Goal: Task Accomplishment & Management: Complete application form

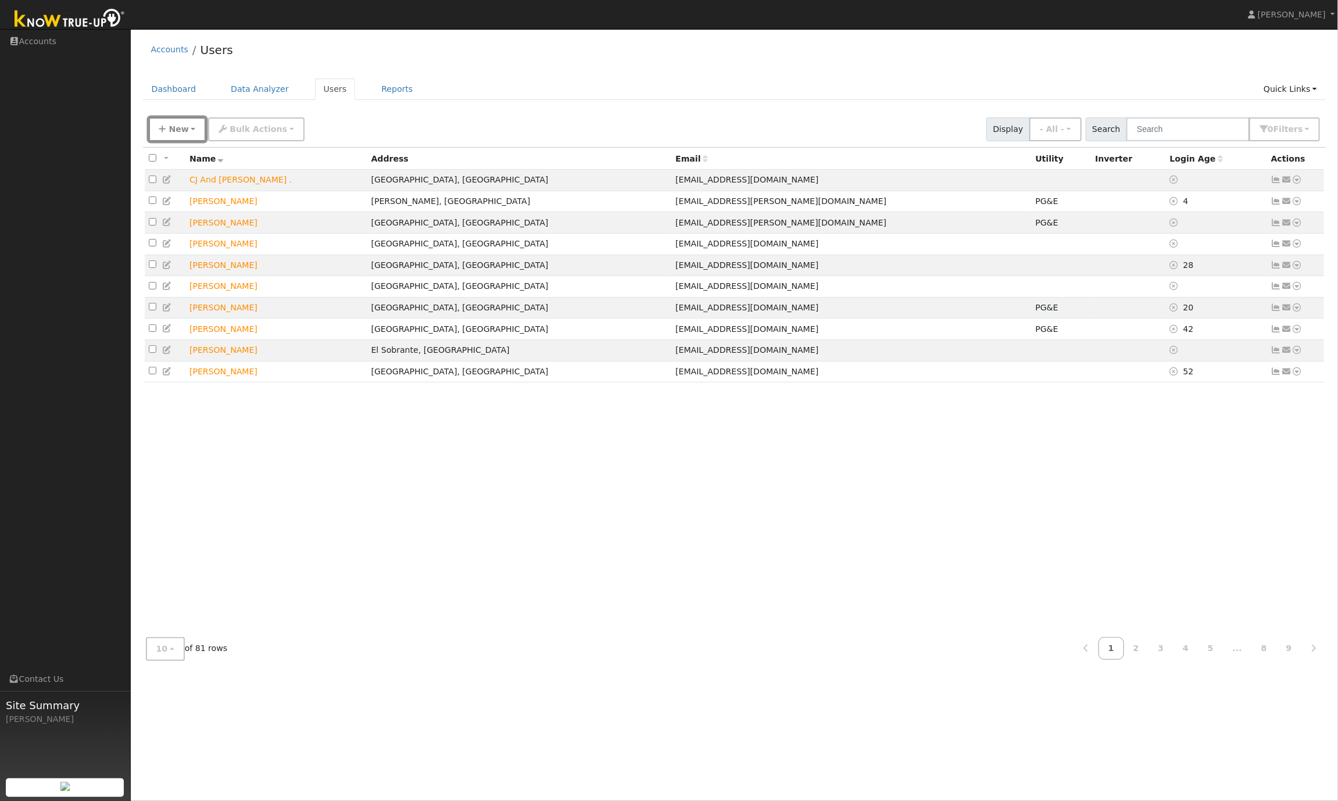
click at [162, 131] on icon "button" at bounding box center [162, 129] width 7 height 8
click at [181, 158] on link "Quick Add" at bounding box center [197, 155] width 97 height 16
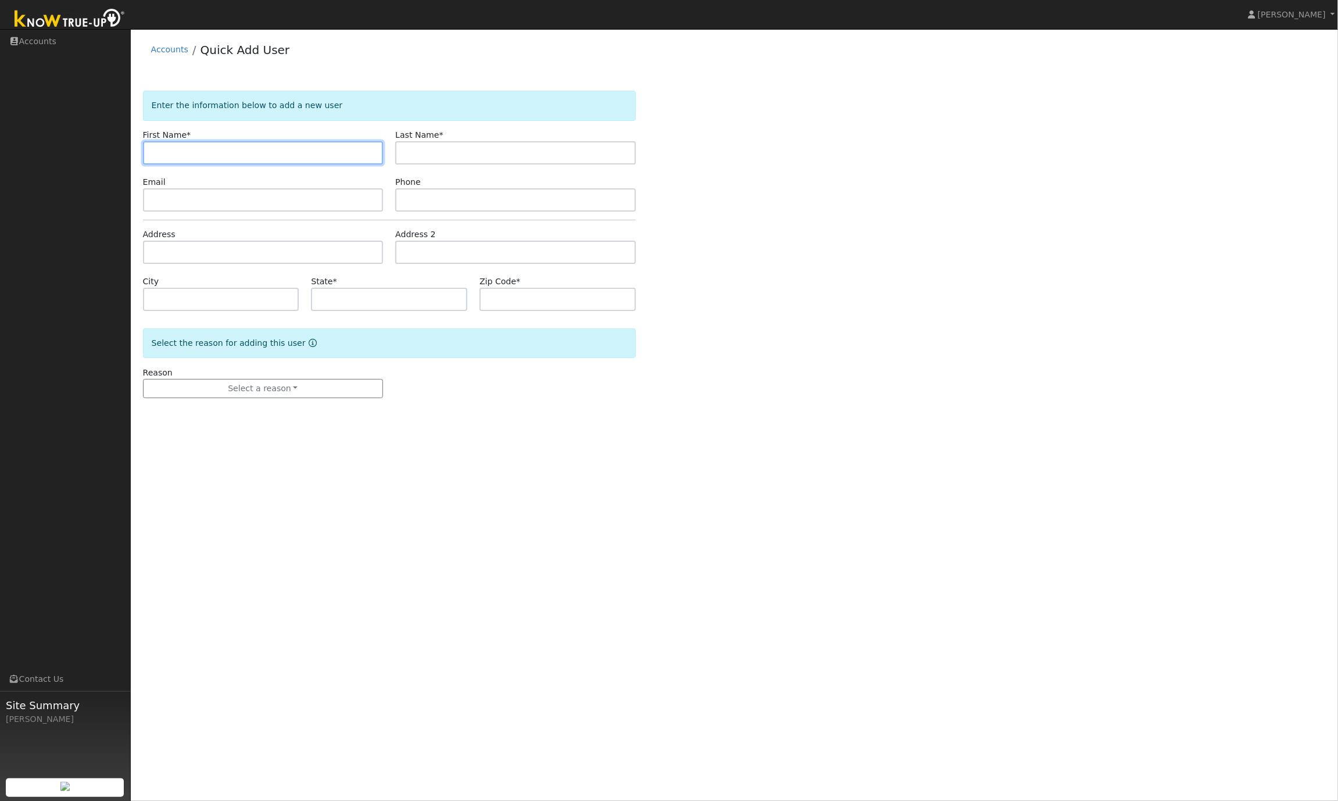
click at [191, 155] on input "text" at bounding box center [263, 152] width 241 height 23
paste input "[PERSON_NAME]"
type input "[PERSON_NAME]"
click at [433, 150] on input "text" at bounding box center [515, 152] width 241 height 23
paste input "[PERSON_NAME]"
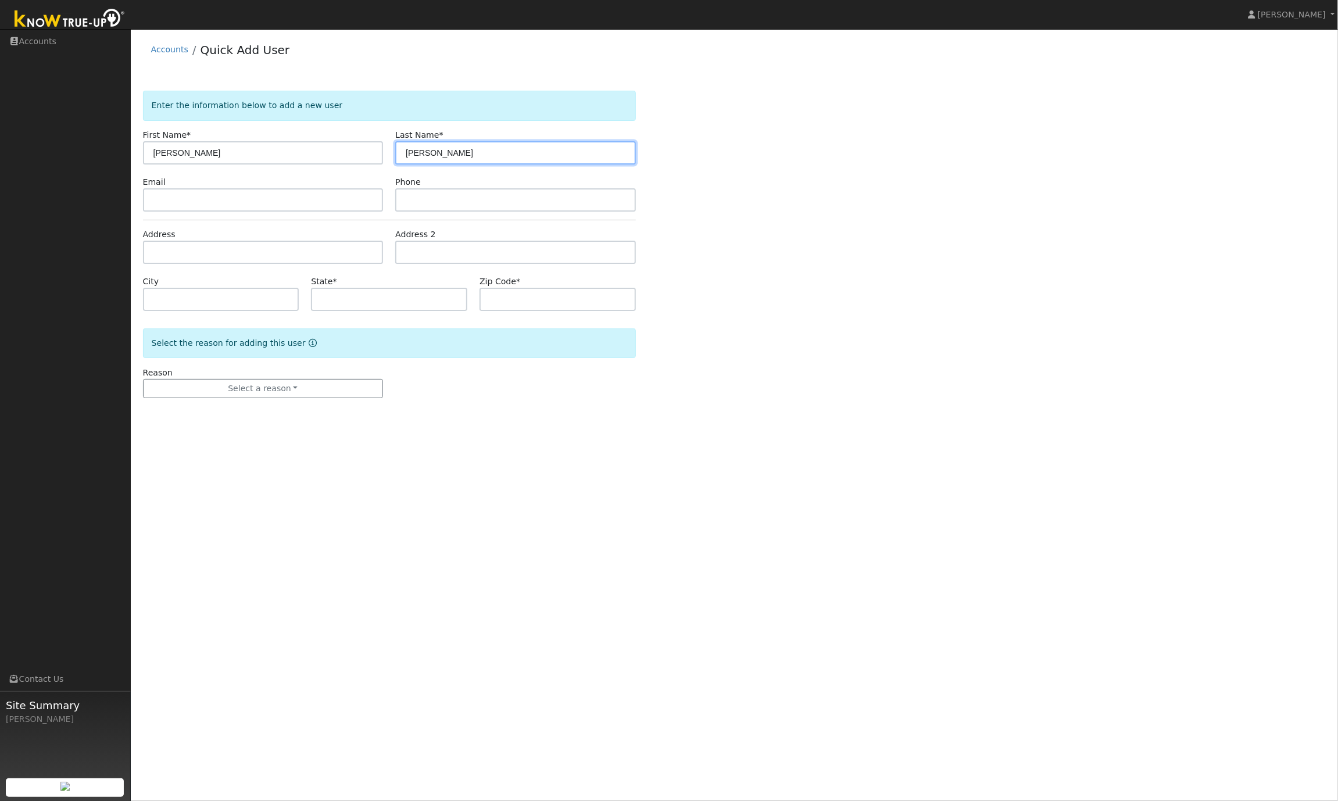
click at [433, 153] on input "[PERSON_NAME]" at bounding box center [515, 152] width 241 height 23
type input "Subramanian"
click at [330, 155] on input "[PERSON_NAME]" at bounding box center [263, 152] width 241 height 23
type input "Raghu"
click at [189, 202] on input "text" at bounding box center [263, 199] width 241 height 23
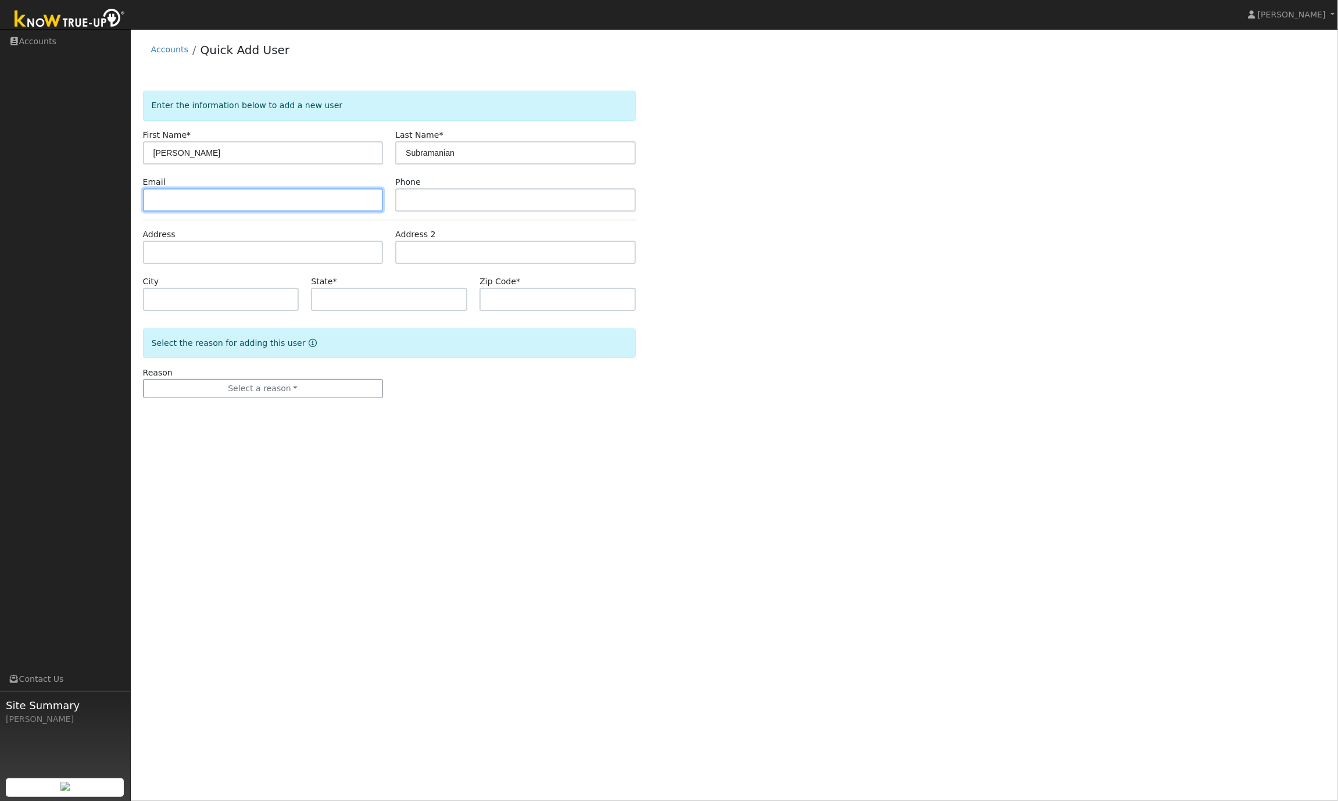
paste input "[EMAIL_ADDRESS][DOMAIN_NAME]"
type input "[EMAIL_ADDRESS][DOMAIN_NAME]"
click at [428, 201] on input "text" at bounding box center [515, 199] width 241 height 23
paste input "4083093051"
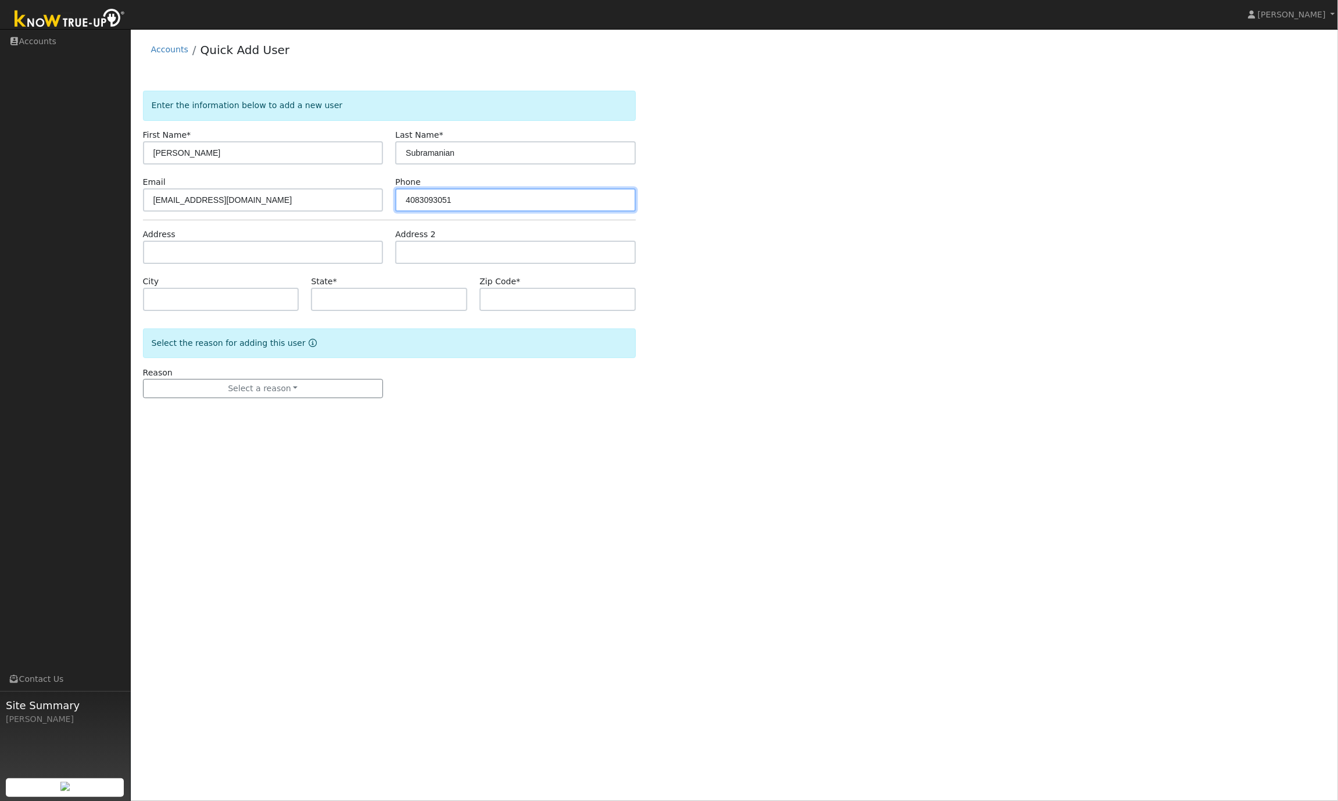
type input "4083093051"
click at [164, 250] on input "text" at bounding box center [263, 252] width 241 height 23
paste input "225 Latera Ct, San Ramon, CA 94582"
type input "225 Latera Court"
type input "San Ramon"
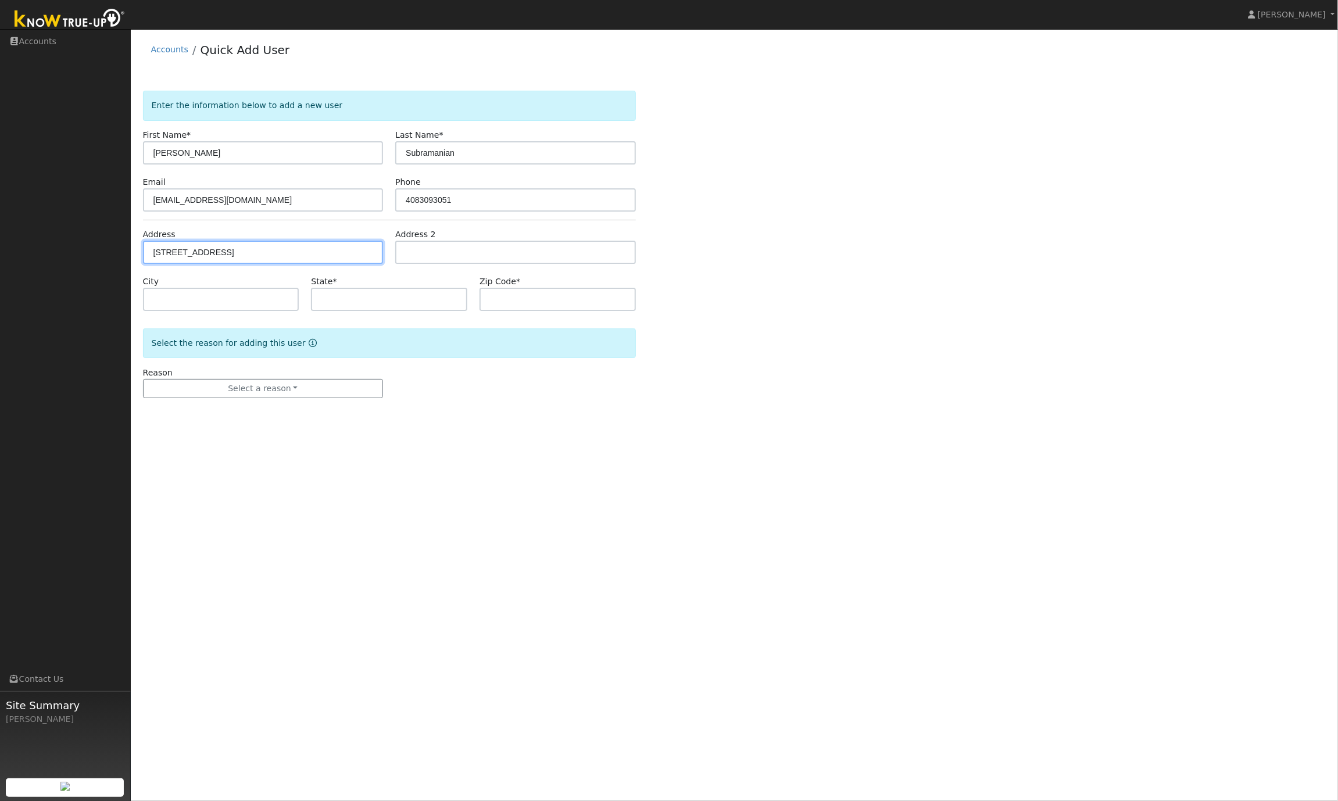
type input "CA"
type input "94582"
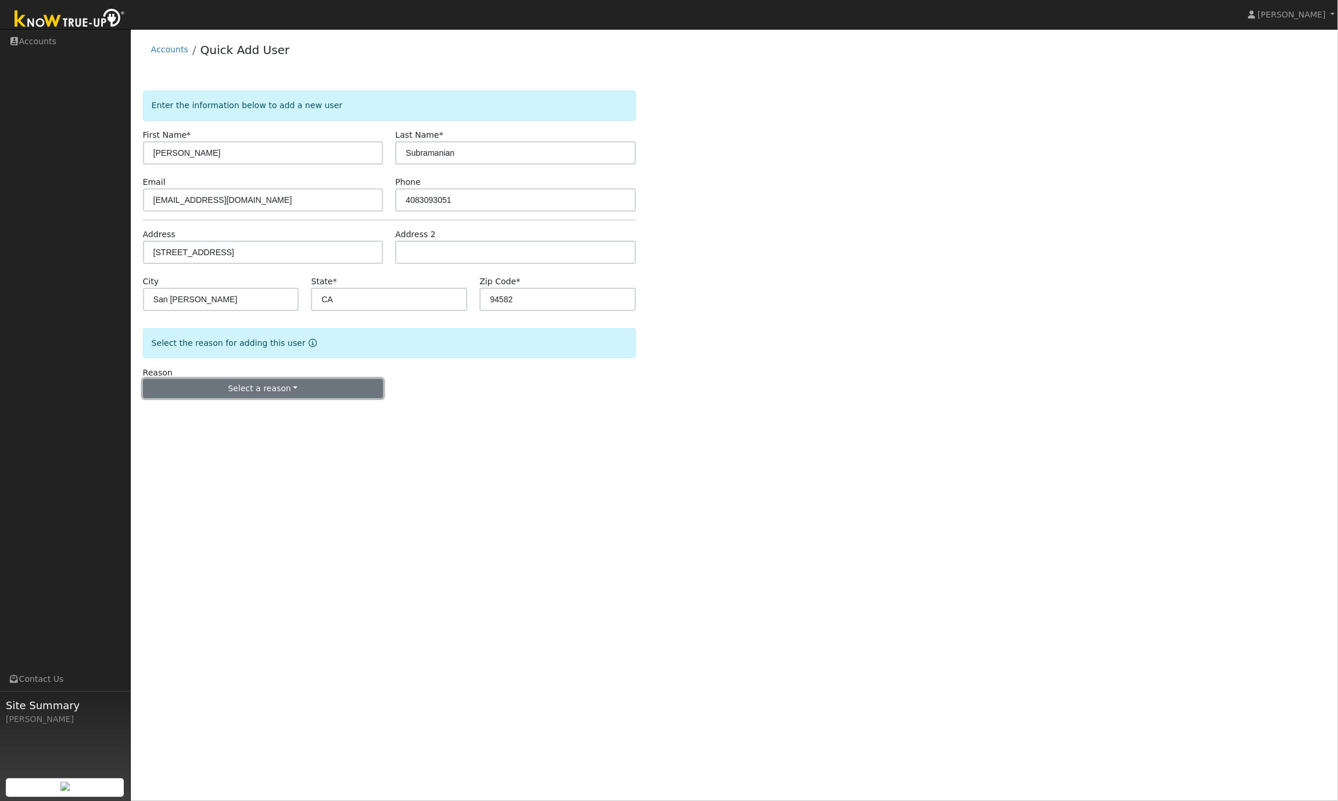
click at [312, 393] on button "Select a reason" at bounding box center [263, 389] width 241 height 20
click at [183, 414] on link "New lead" at bounding box center [208, 413] width 128 height 16
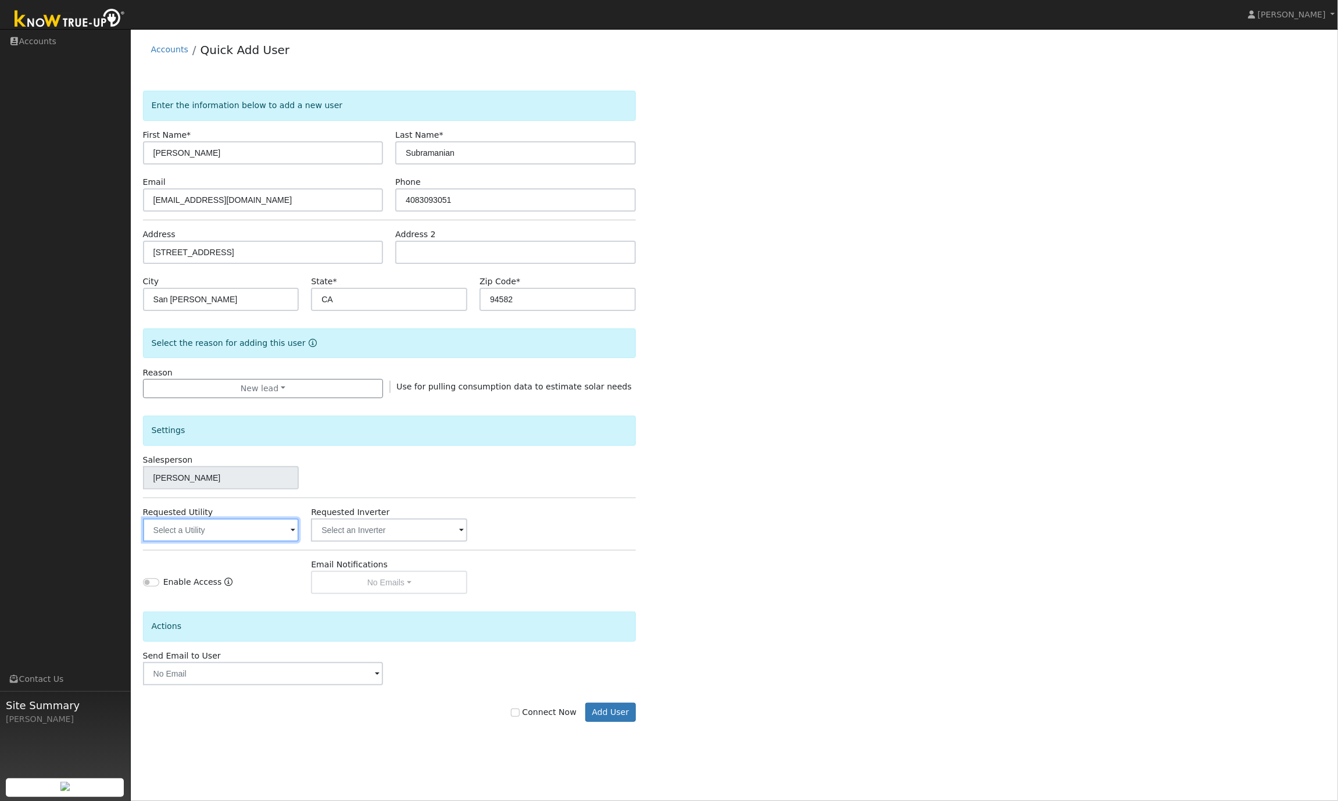
click at [216, 530] on input "text" at bounding box center [221, 530] width 156 height 23
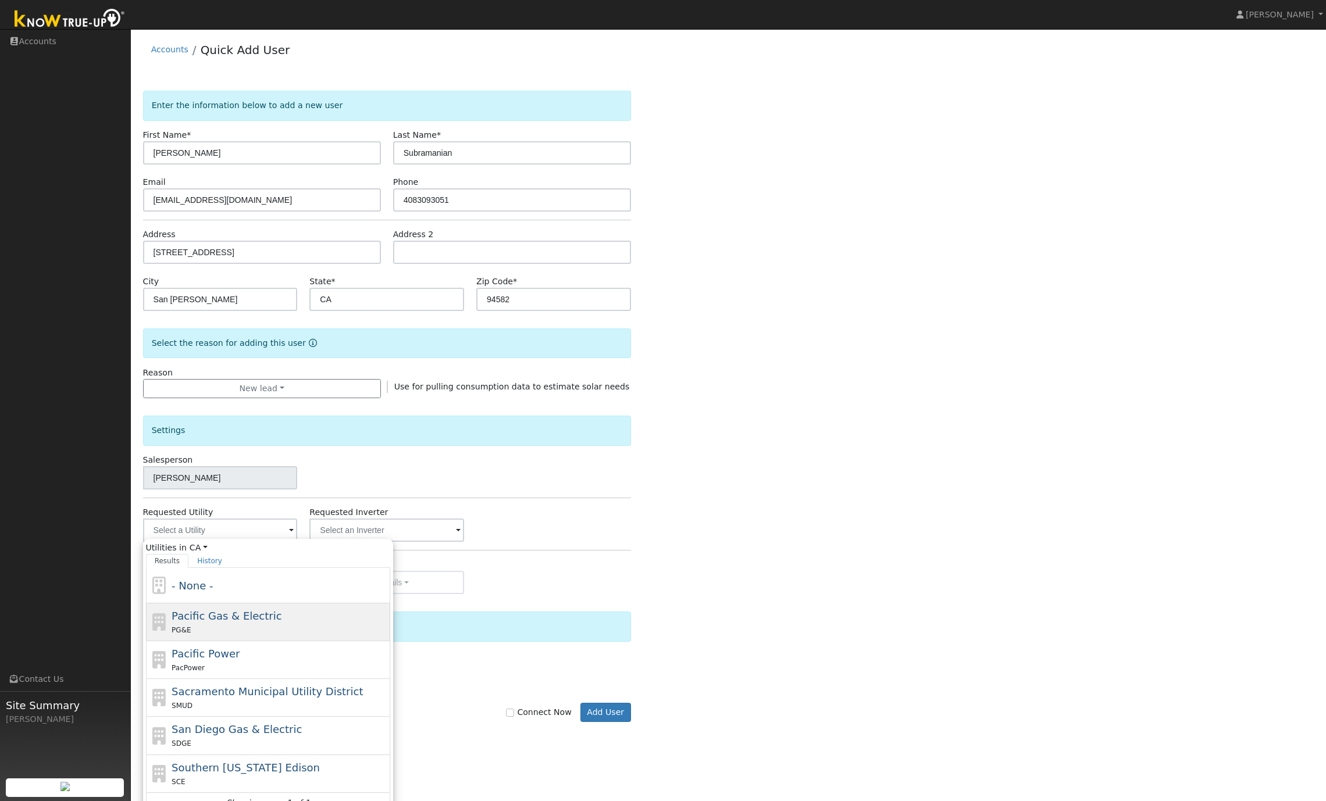
click at [233, 622] on span "Pacific Gas & Electric" at bounding box center [227, 616] width 110 height 12
type input "Pacific Gas & Electric"
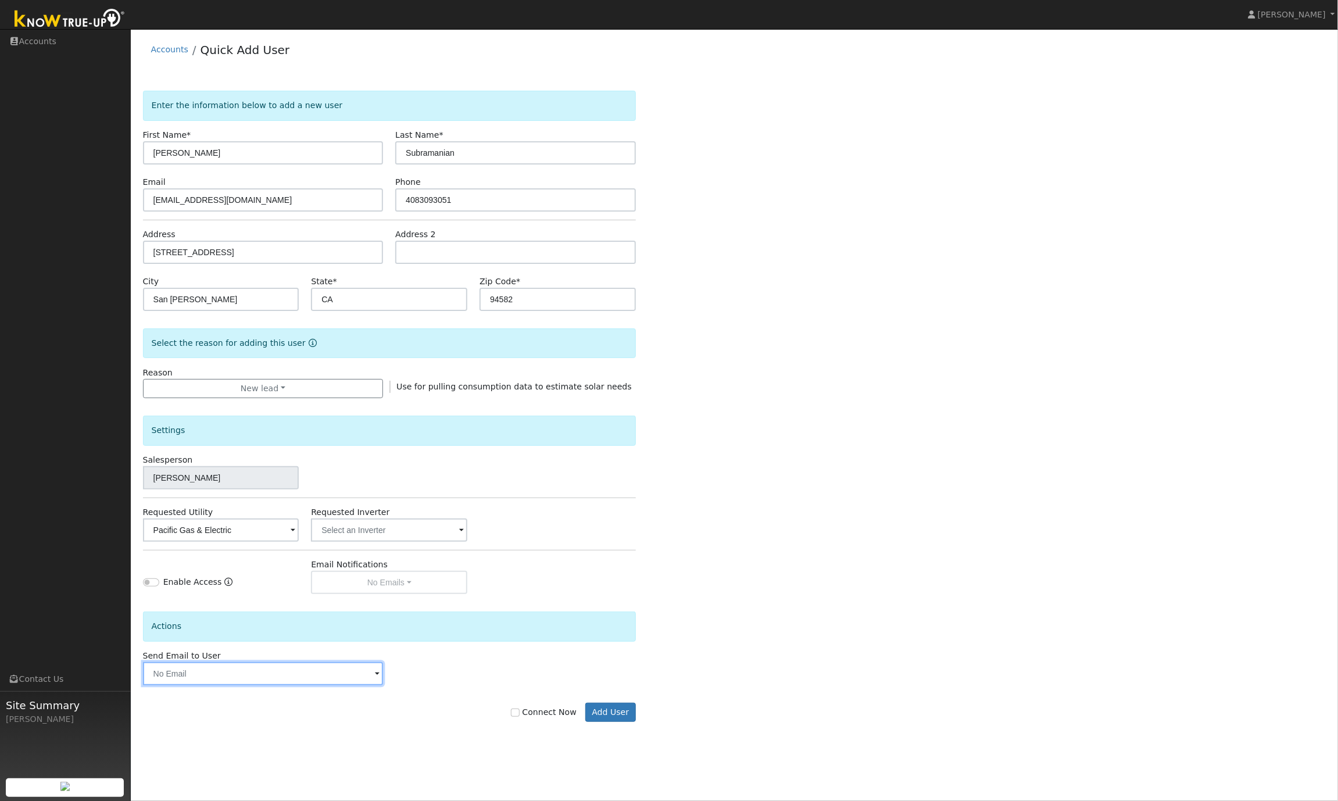
click at [304, 682] on input "text" at bounding box center [263, 673] width 241 height 23
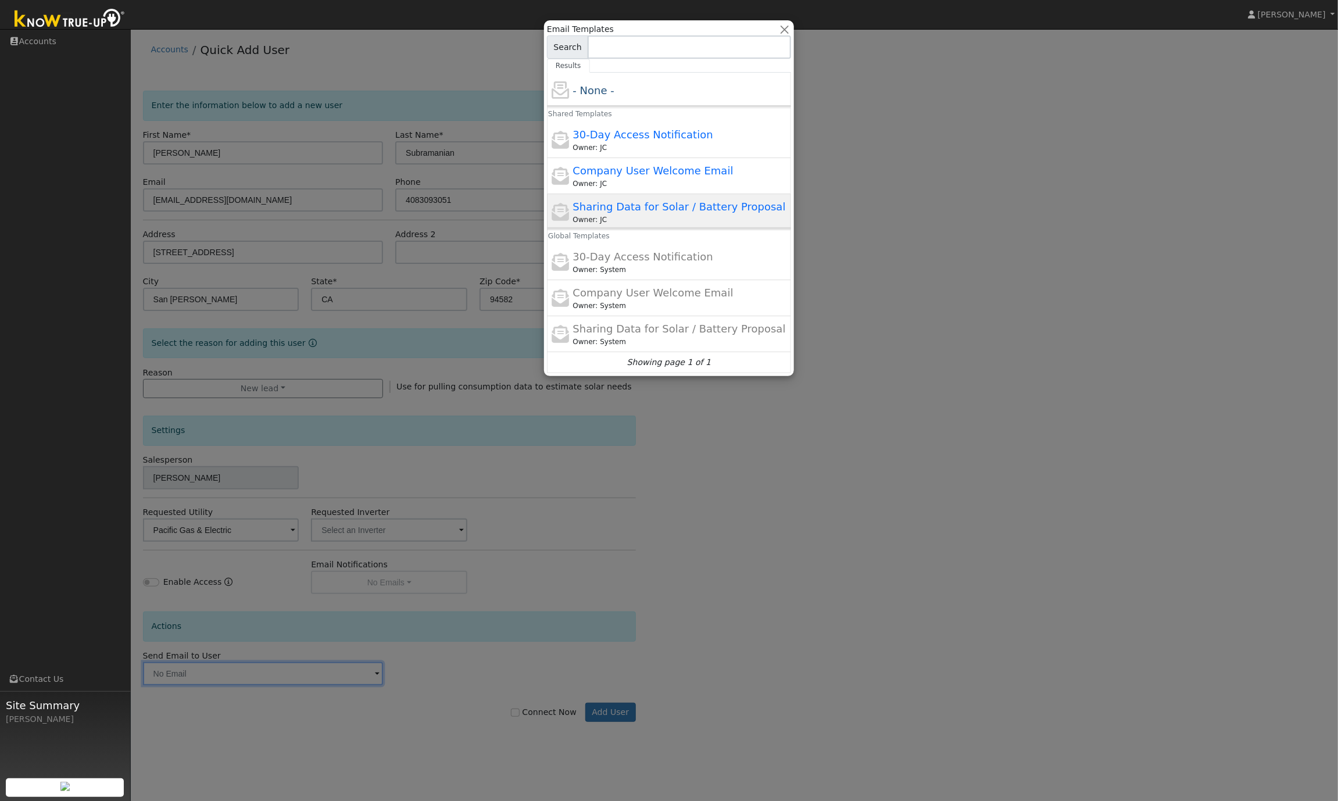
click at [654, 216] on div "Sharing Data for Solar / Battery Proposal Owner: JC" at bounding box center [681, 212] width 216 height 26
type input "Sharing Data for Solar / Battery Proposal"
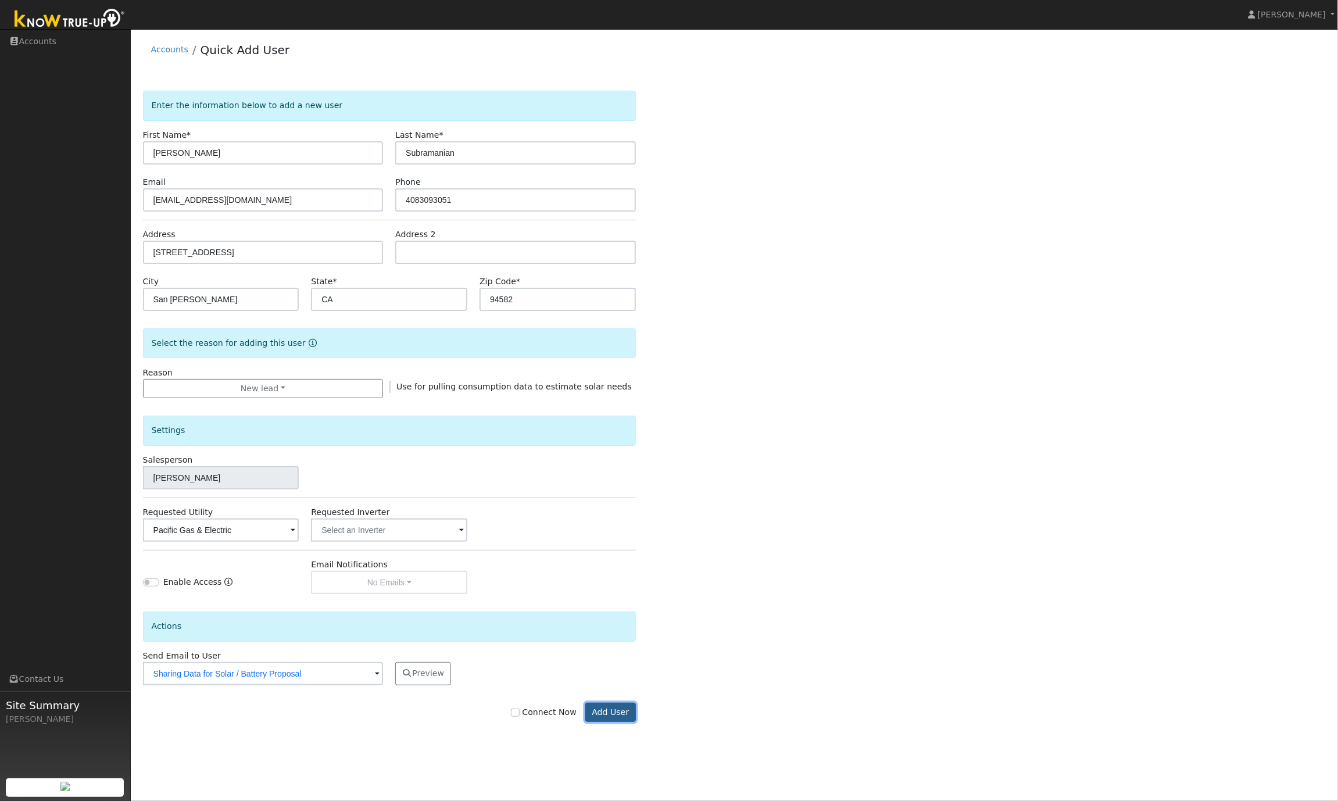
click at [611, 709] on button "Add User" at bounding box center [610, 713] width 51 height 20
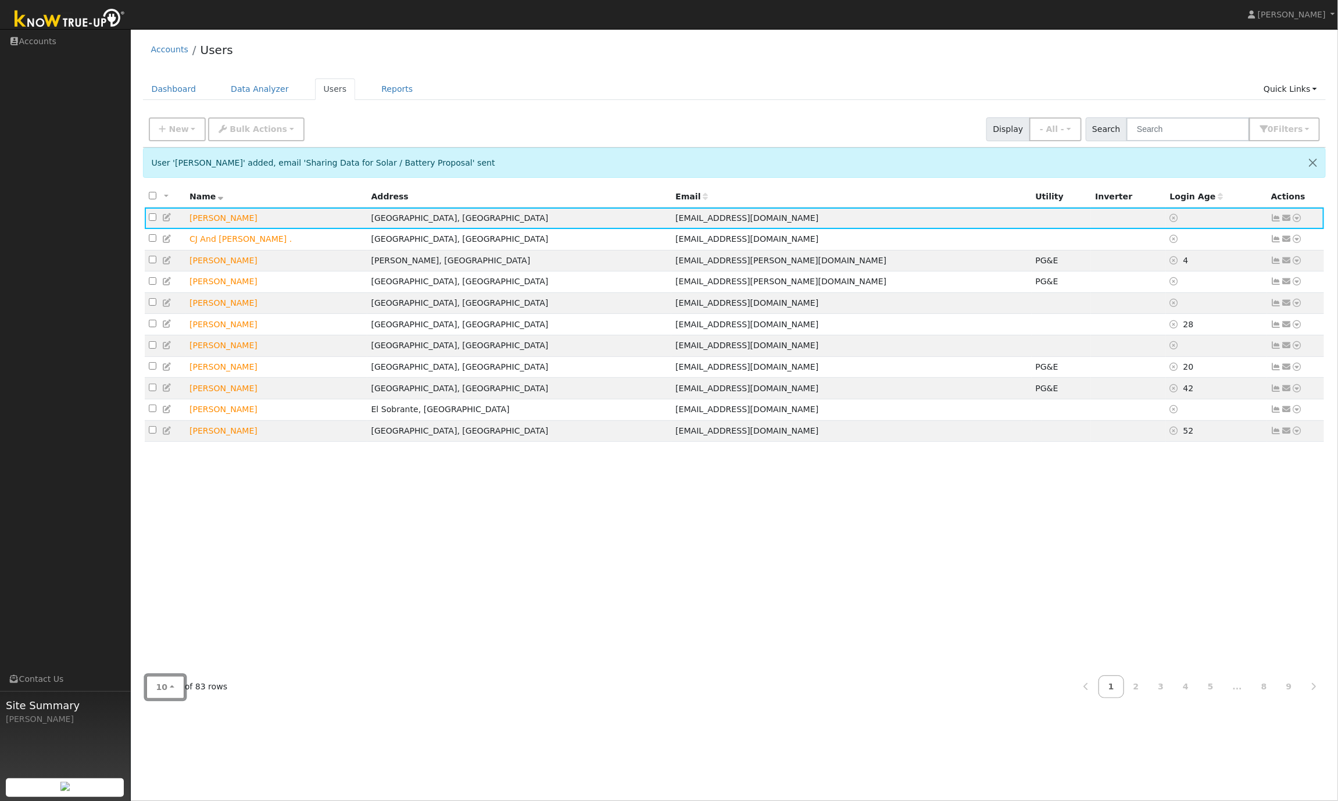
click at [166, 687] on button "10" at bounding box center [165, 688] width 39 height 24
click at [167, 667] on link "100" at bounding box center [187, 662] width 81 height 16
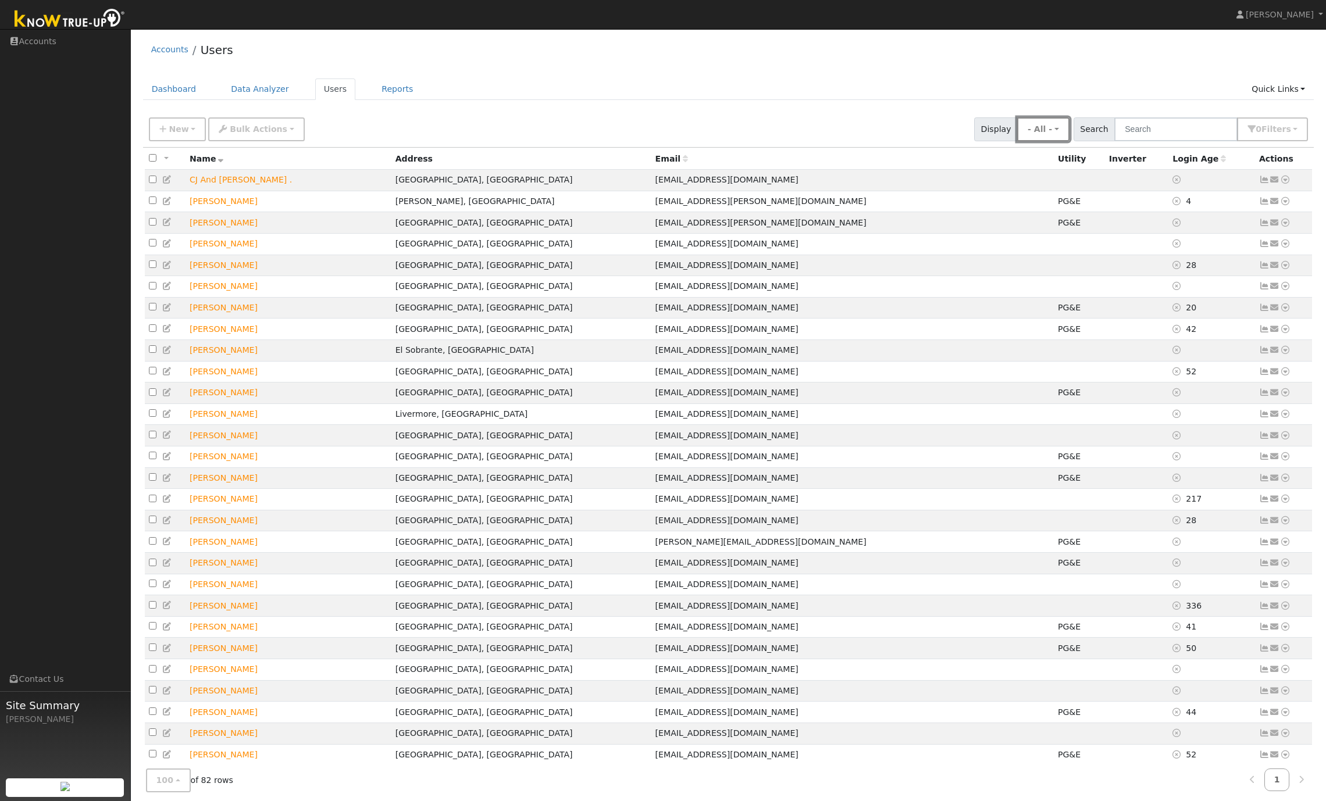
click at [1069, 127] on button "- All -" at bounding box center [1043, 129] width 52 height 24
click at [1087, 80] on ul "Dashboard Data Analyzer Users Reports Quick Links Quick Add Quick Connect Run a…" at bounding box center [728, 89] width 1171 height 22
click at [1172, 160] on span "Login Age" at bounding box center [1198, 158] width 53 height 9
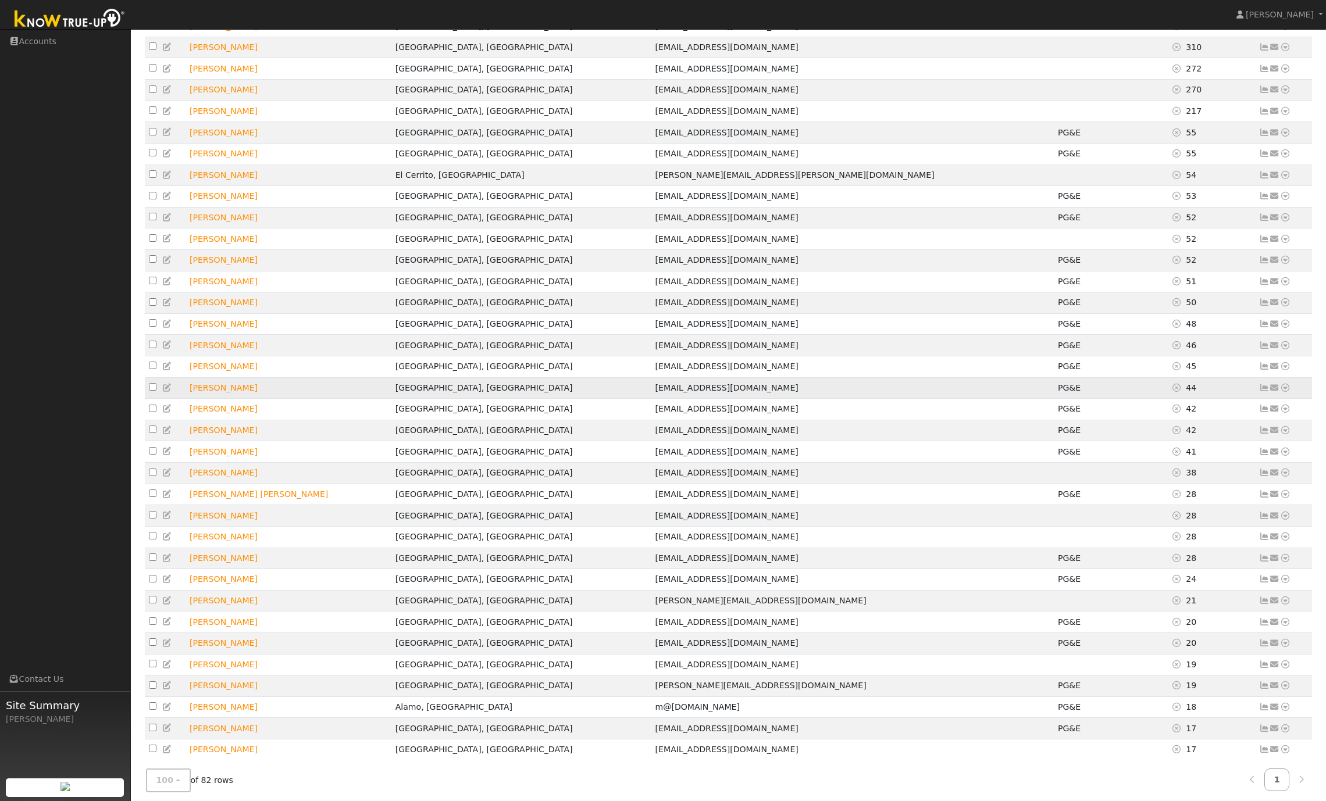
scroll to position [735, 0]
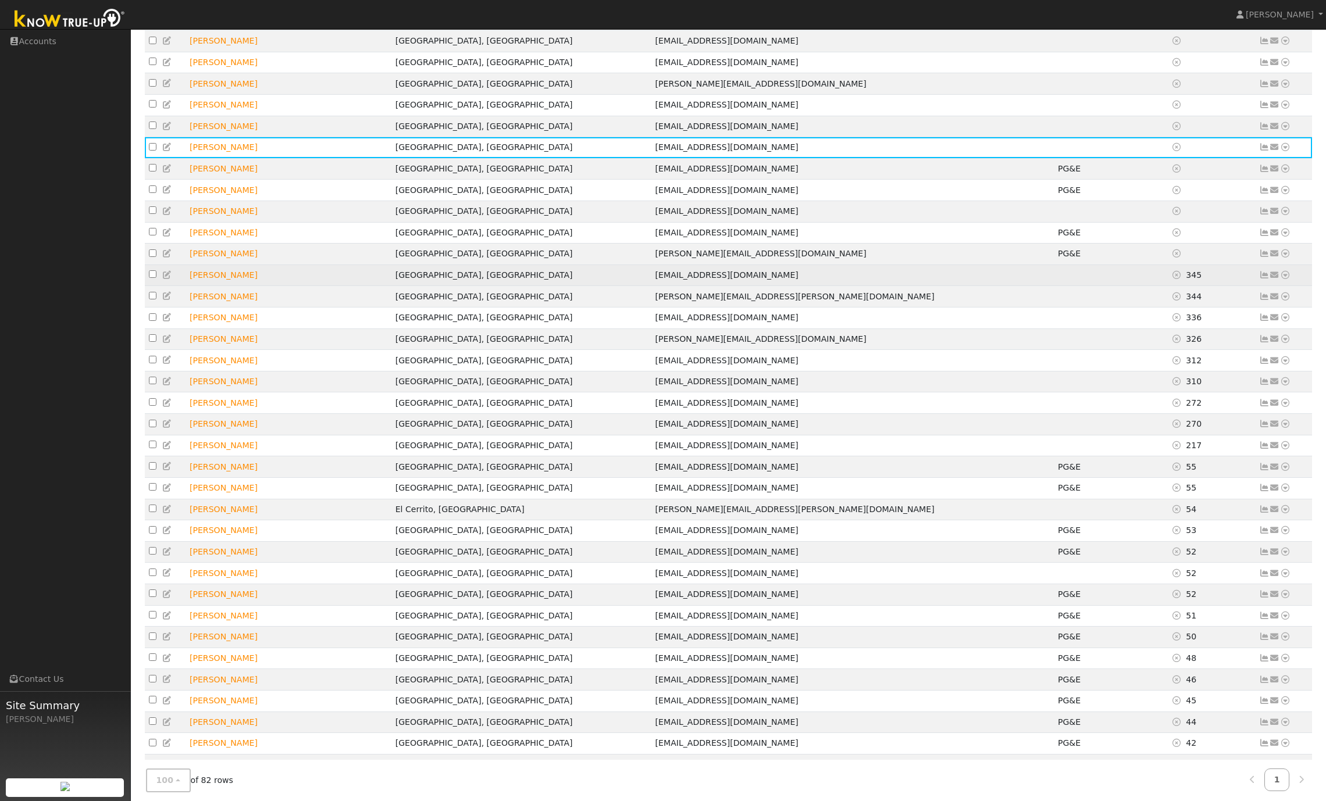
click at [152, 278] on input "checkbox" at bounding box center [153, 274] width 8 height 8
checkbox input "true"
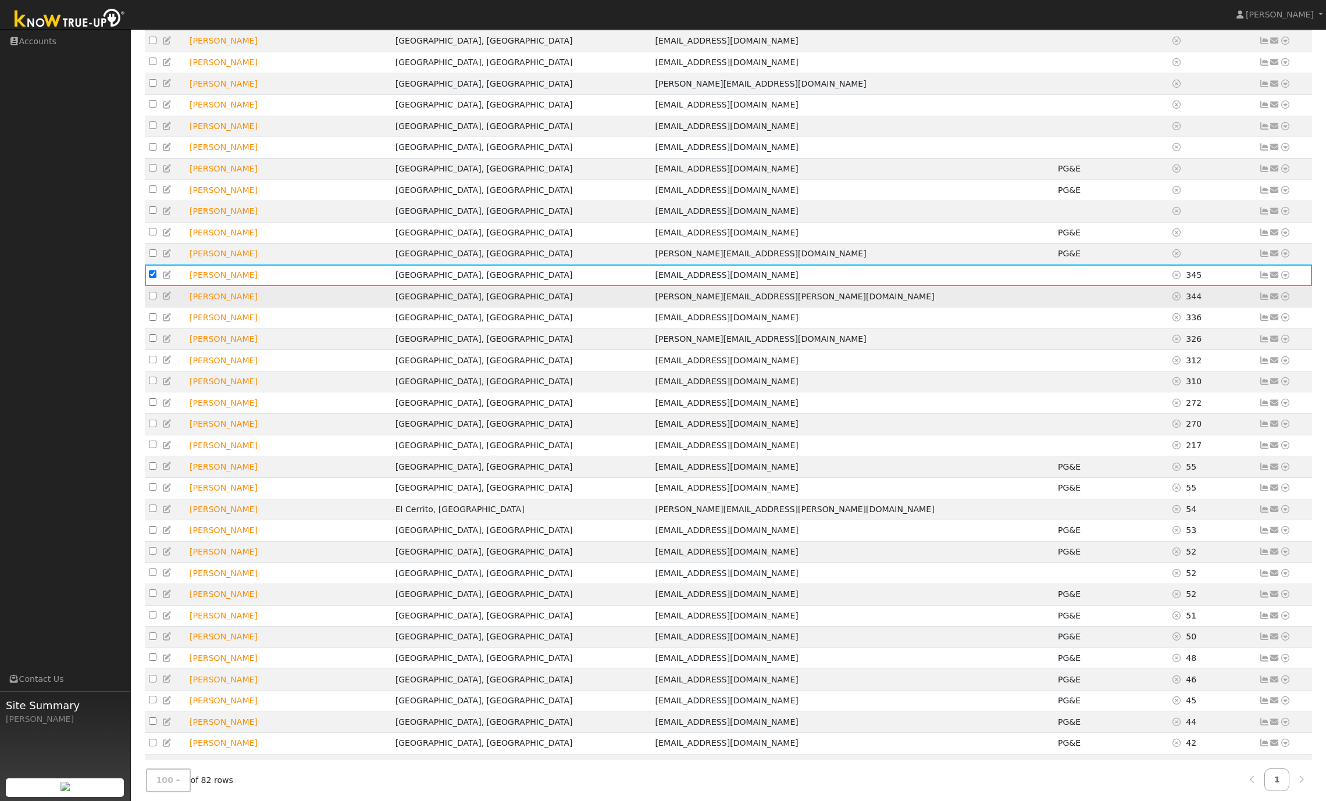
click at [152, 299] on input "checkbox" at bounding box center [153, 296] width 8 height 8
checkbox input "true"
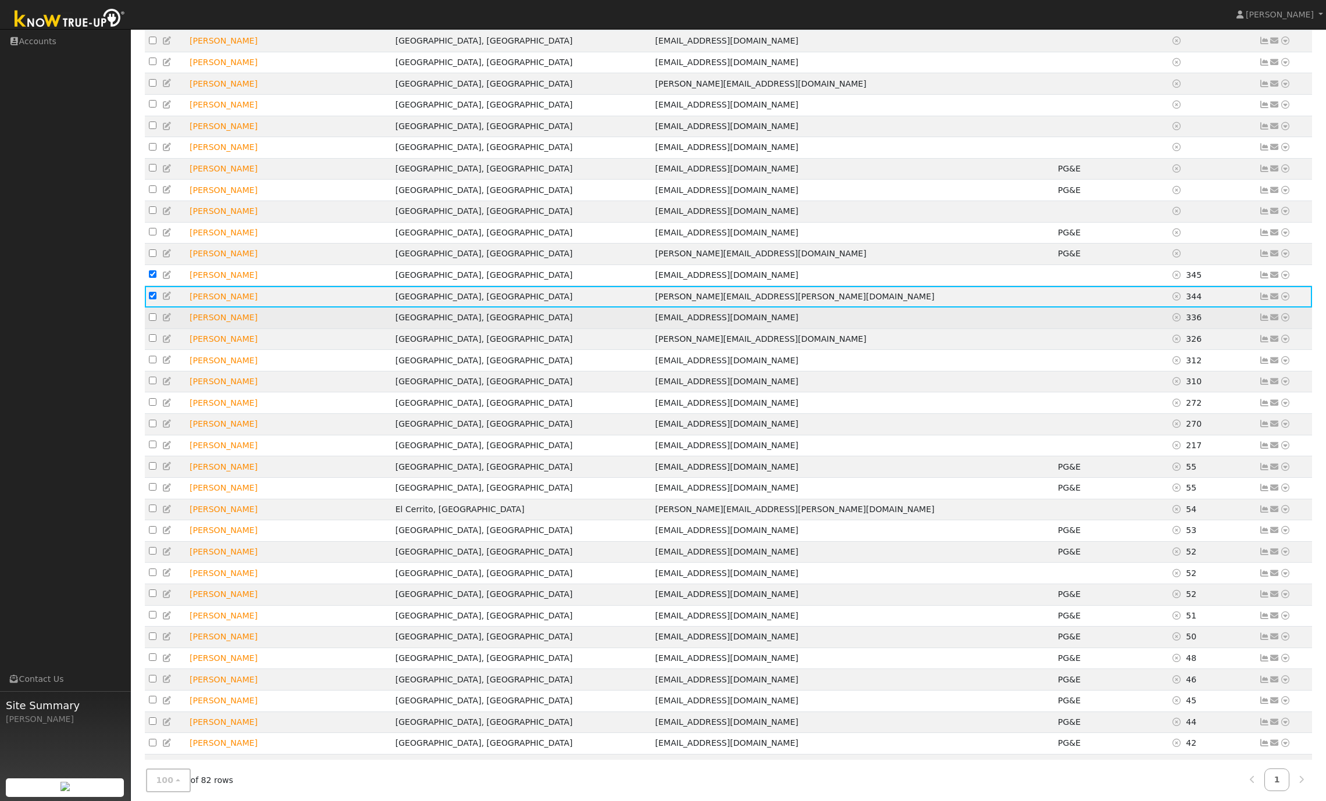
click at [152, 321] on input "checkbox" at bounding box center [153, 317] width 8 height 8
checkbox input "true"
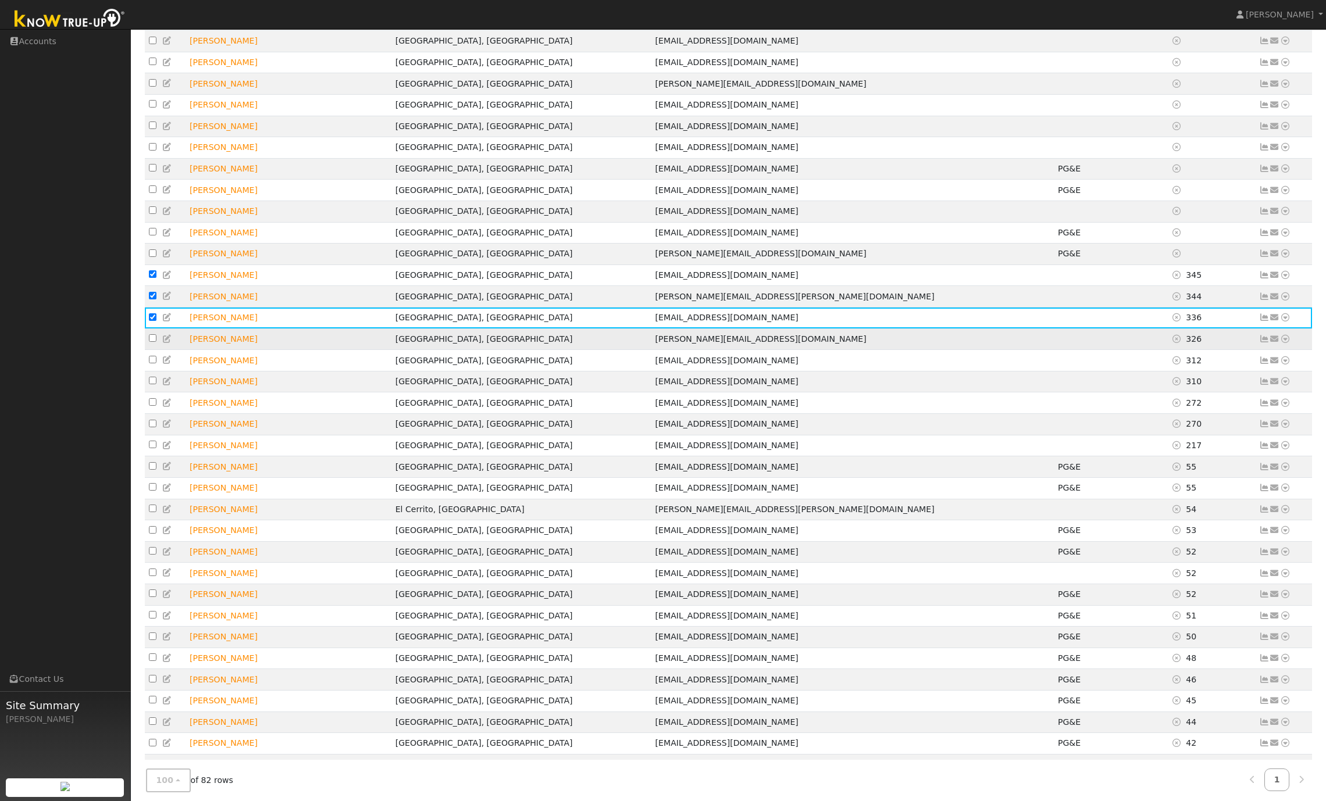
click at [151, 342] on input "checkbox" at bounding box center [153, 338] width 8 height 8
checkbox input "true"
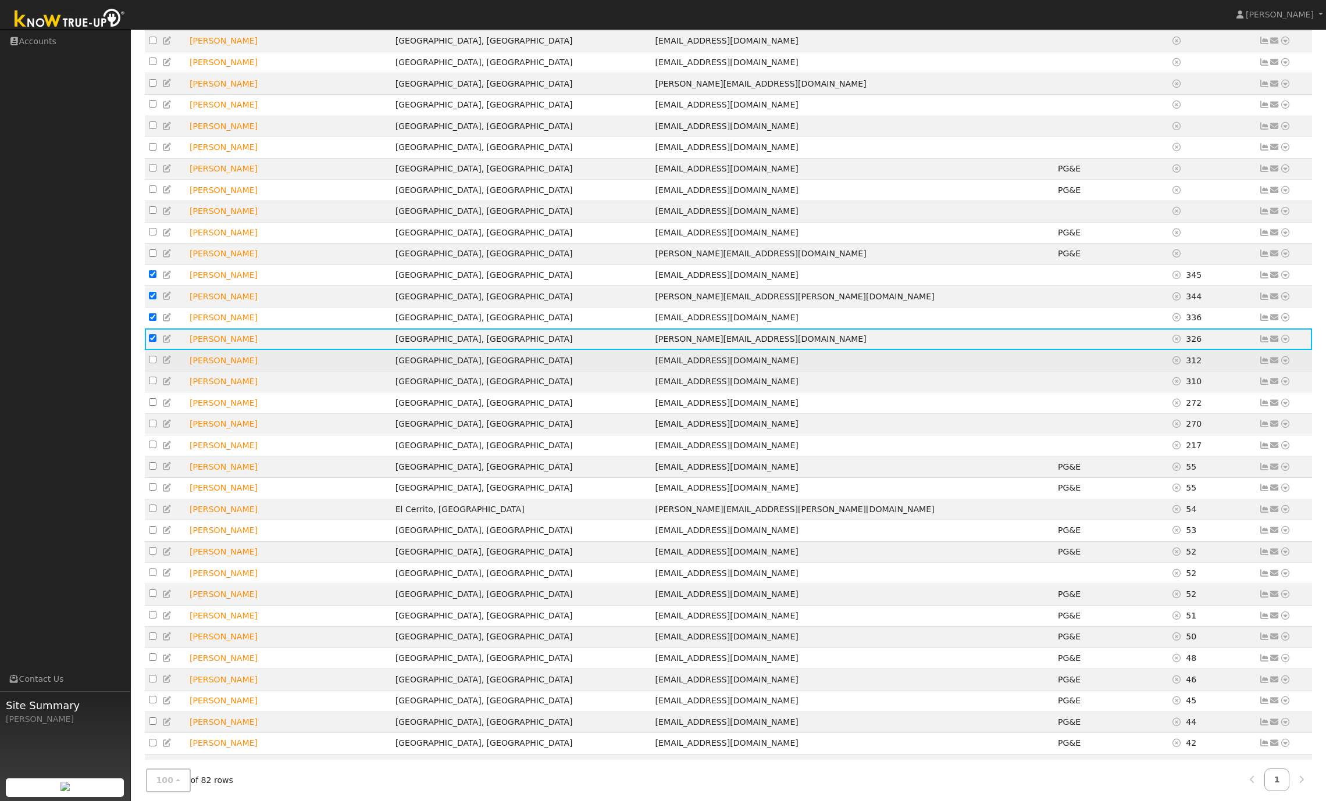
click at [153, 363] on input "checkbox" at bounding box center [153, 360] width 8 height 8
checkbox input "true"
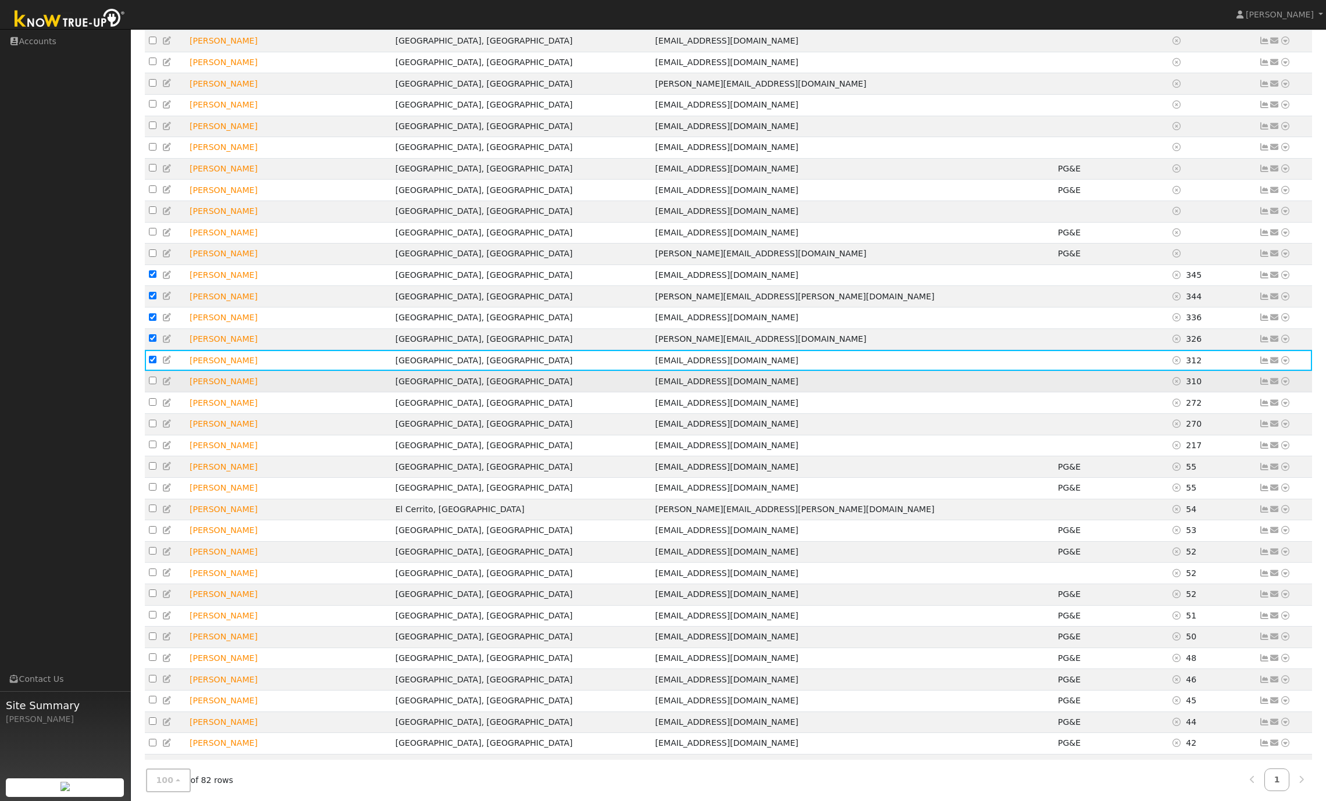
click at [152, 384] on input "checkbox" at bounding box center [153, 381] width 8 height 8
checkbox input "true"
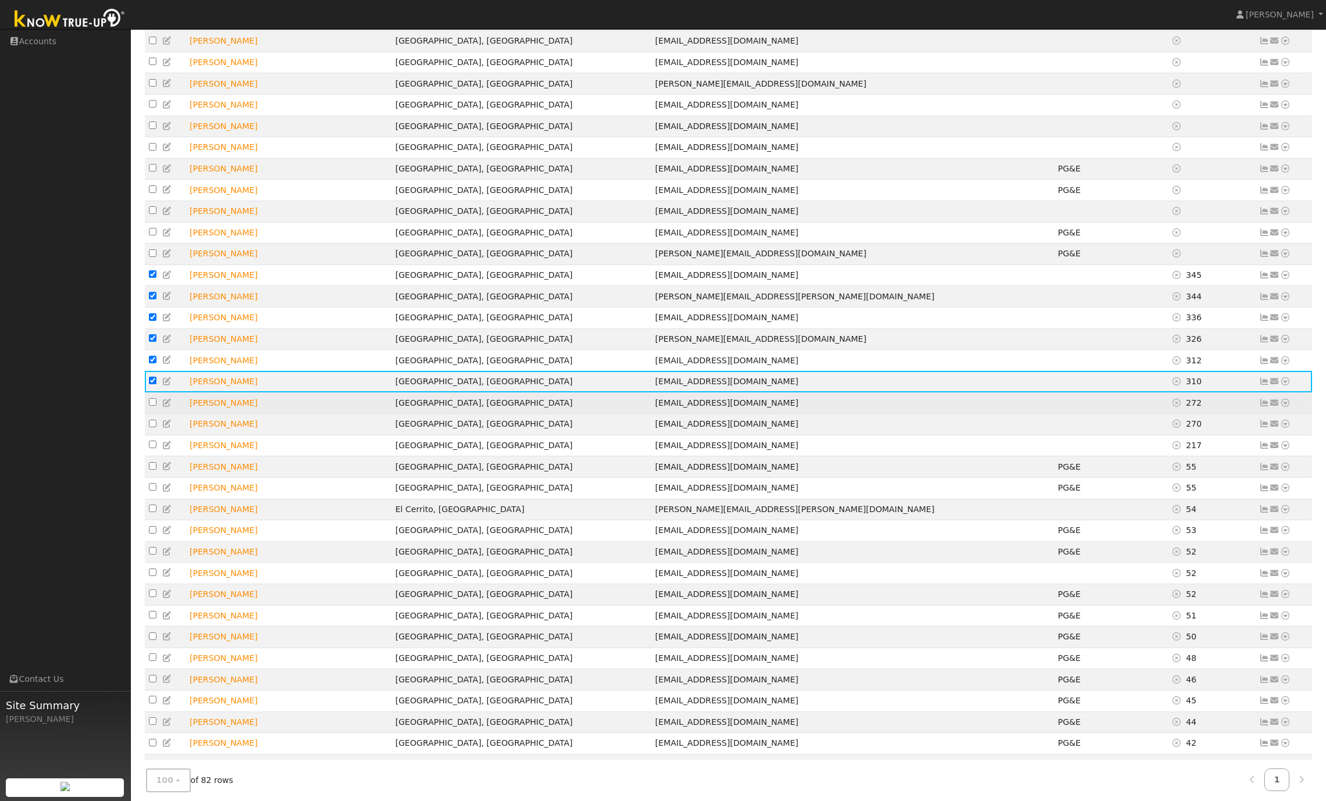
click at [153, 406] on input "checkbox" at bounding box center [153, 402] width 8 height 8
checkbox input "true"
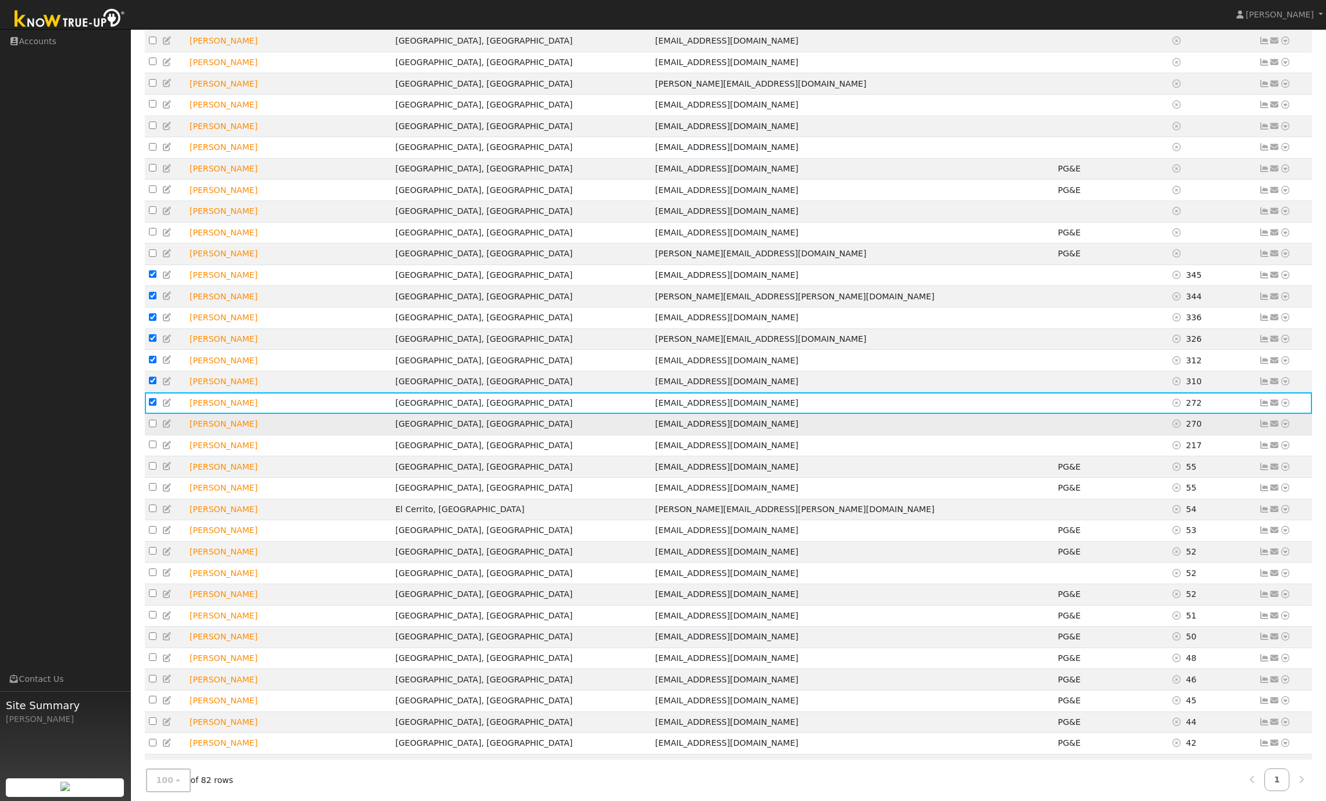
click at [153, 427] on input "checkbox" at bounding box center [153, 424] width 8 height 8
checkbox input "true"
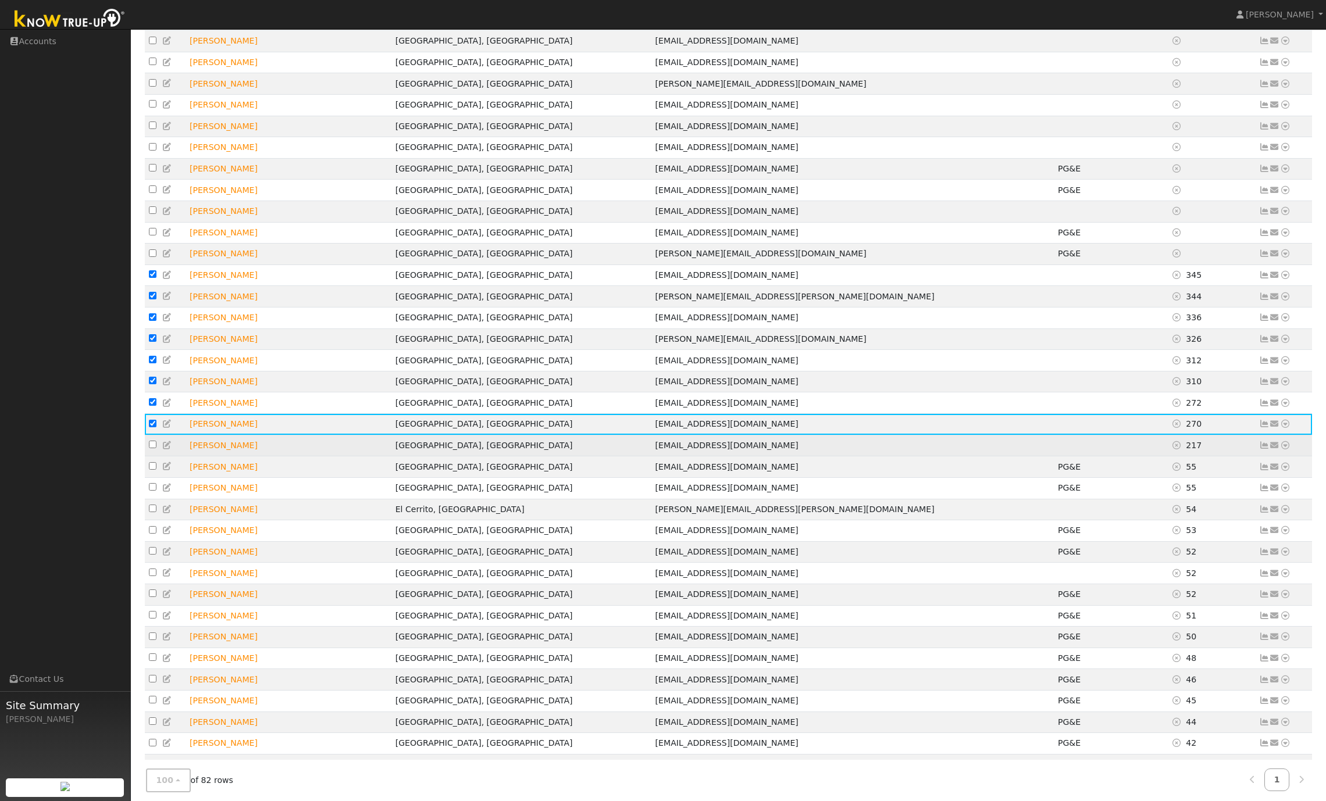
click at [152, 448] on input "checkbox" at bounding box center [153, 445] width 8 height 8
checkbox input "true"
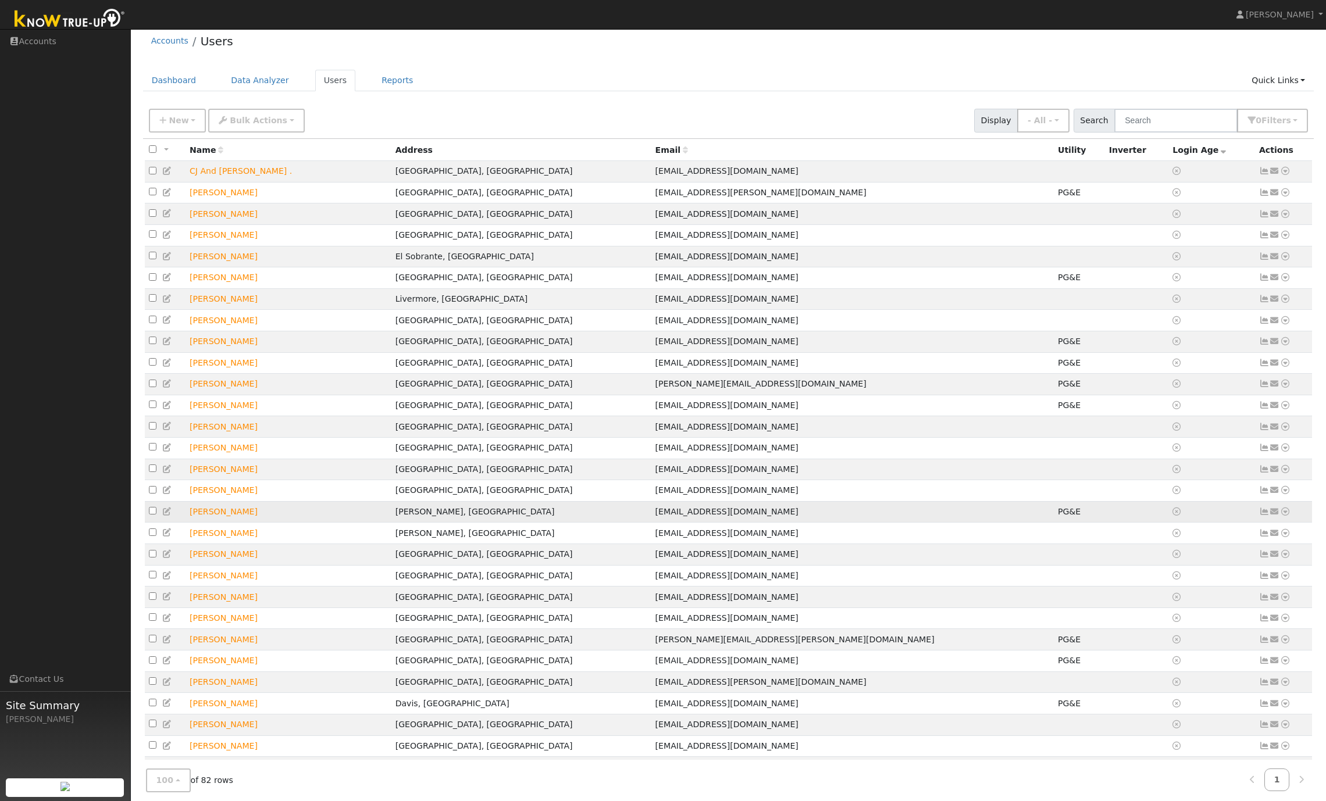
scroll to position [0, 0]
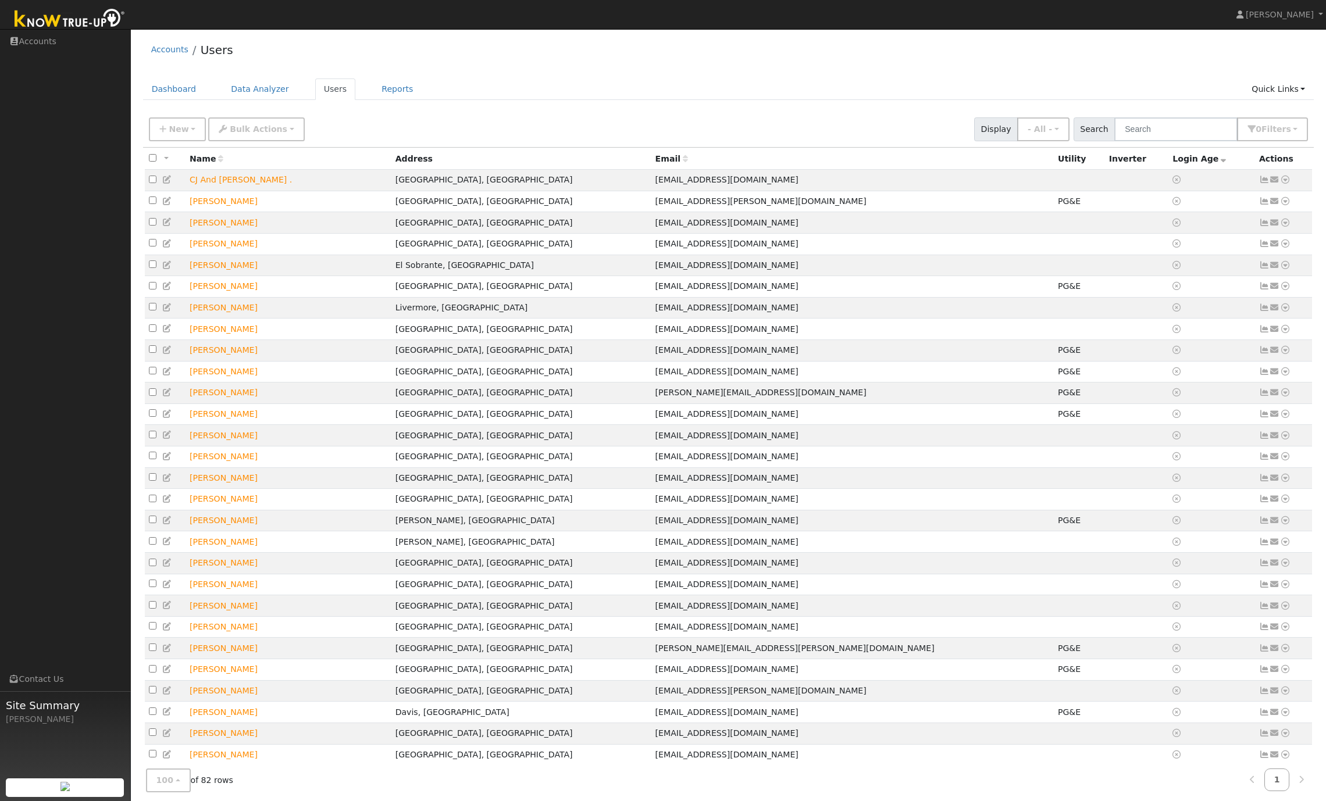
click at [427, 45] on div "Accounts Users" at bounding box center [728, 52] width 1171 height 35
click at [49, 42] on link "Accounts" at bounding box center [65, 42] width 131 height 24
